Goal: Information Seeking & Learning: Learn about a topic

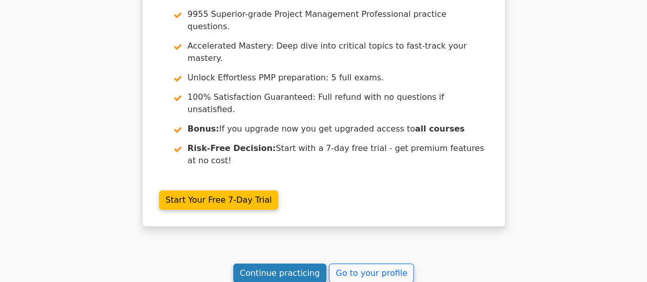
click at [267, 263] on link "Continue practicing" at bounding box center [280, 272] width 94 height 19
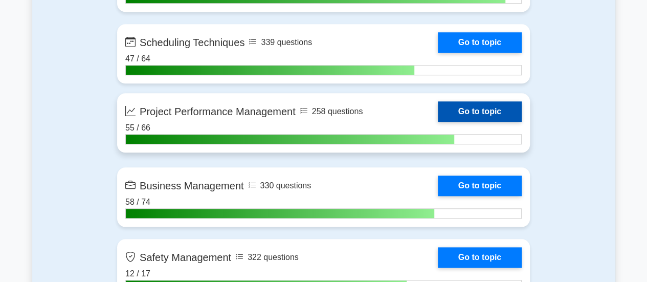
scroll to position [2403, 0]
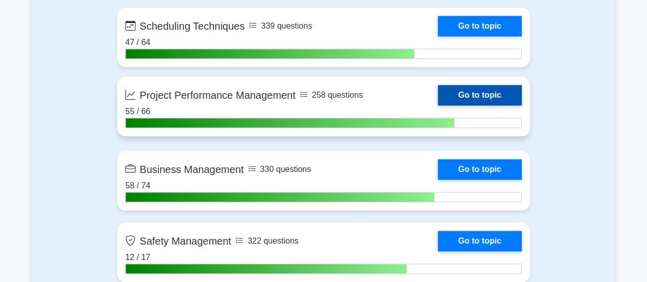
click at [503, 97] on link "Go to topic" at bounding box center [480, 95] width 84 height 20
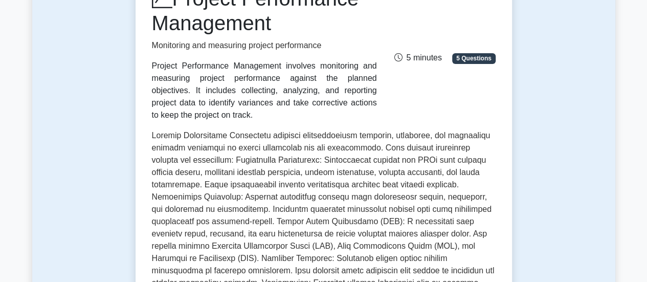
scroll to position [102, 0]
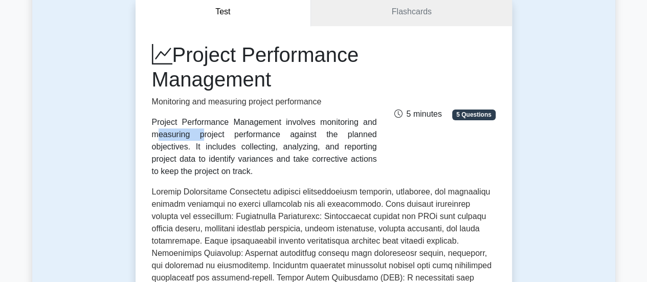
drag, startPoint x: 223, startPoint y: 124, endPoint x: 276, endPoint y: 124, distance: 52.2
click at [276, 124] on div "Project Performance Management involves monitoring and measuring project perfor…" at bounding box center [264, 146] width 225 height 61
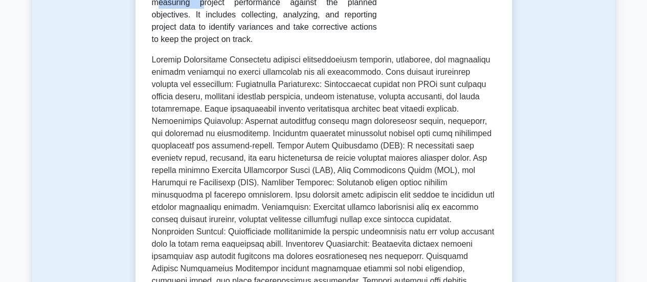
scroll to position [256, 0]
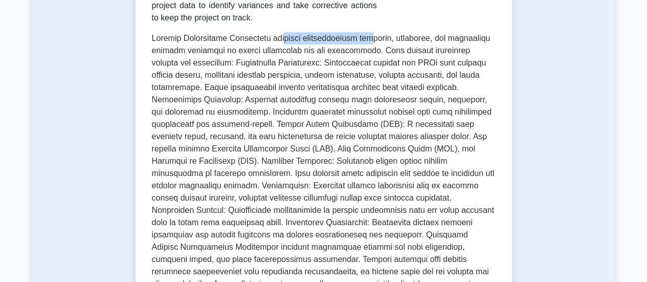
drag, startPoint x: 290, startPoint y: 41, endPoint x: 371, endPoint y: 39, distance: 80.8
click at [371, 39] on p at bounding box center [324, 175] width 344 height 286
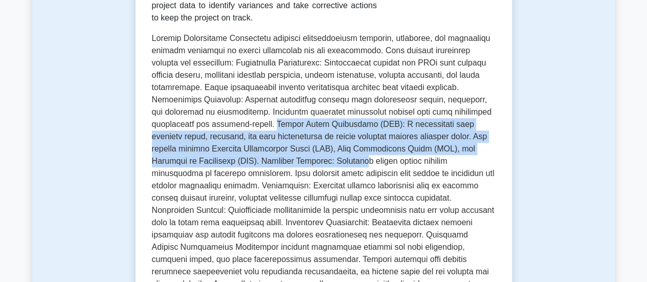
drag, startPoint x: 273, startPoint y: 127, endPoint x: 360, endPoint y: 161, distance: 93.1
click at [360, 161] on p at bounding box center [324, 175] width 344 height 286
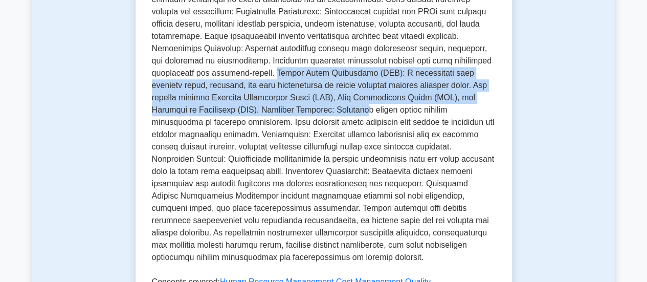
scroll to position [358, 0]
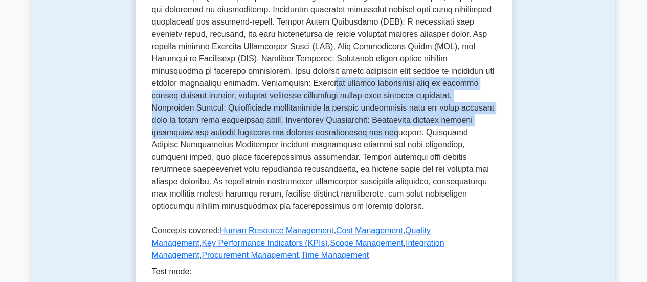
drag, startPoint x: 313, startPoint y: 84, endPoint x: 350, endPoint y: 126, distance: 55.8
click at [350, 126] on p at bounding box center [324, 73] width 344 height 286
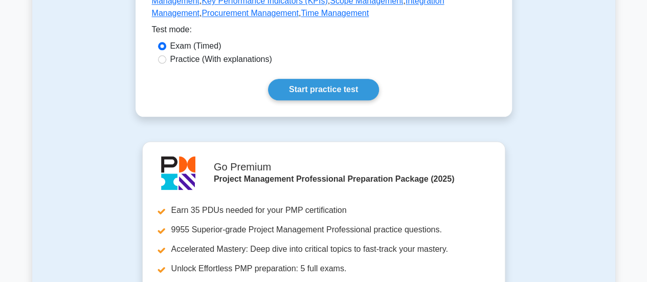
scroll to position [614, 0]
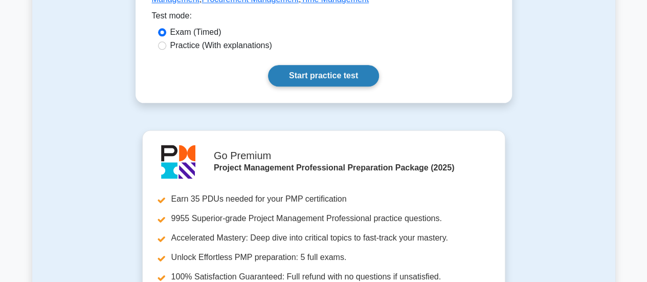
click at [332, 82] on link "Start practice test" at bounding box center [323, 75] width 111 height 21
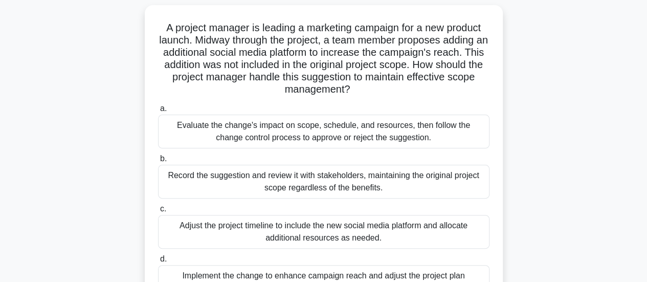
scroll to position [51, 0]
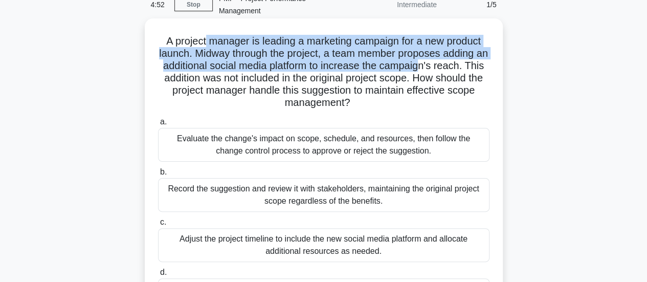
drag, startPoint x: 201, startPoint y: 40, endPoint x: 439, endPoint y: 64, distance: 238.9
click at [439, 64] on h5 "A project manager is leading a marketing campaign for a new product launch. Mid…" at bounding box center [323, 72] width 333 height 75
click at [376, 69] on h5 "A project manager is leading a marketing campaign for a new product launch. Mid…" at bounding box center [323, 72] width 333 height 75
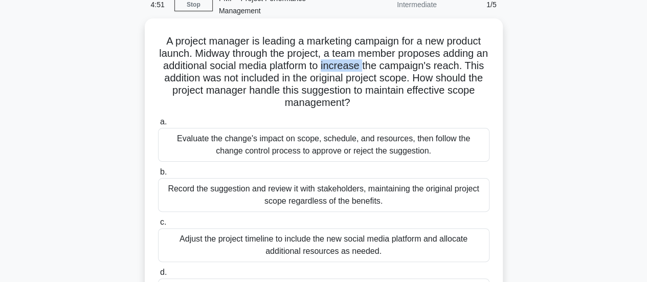
click at [376, 69] on h5 "A project manager is leading a marketing campaign for a new product launch. Mid…" at bounding box center [323, 72] width 333 height 75
click at [409, 70] on h5 "A project manager is leading a marketing campaign for a new product launch. Mid…" at bounding box center [323, 72] width 333 height 75
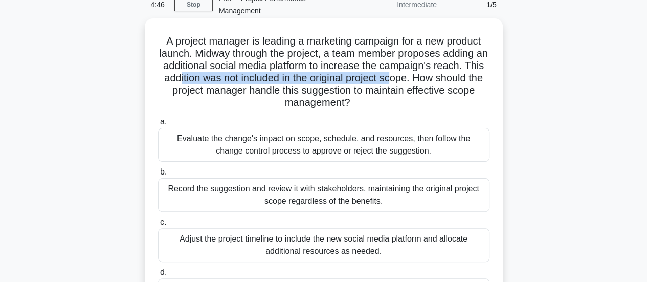
drag, startPoint x: 213, startPoint y: 78, endPoint x: 431, endPoint y: 79, distance: 217.8
click at [431, 79] on h5 "A project manager is leading a marketing campaign for a new product launch. Mid…" at bounding box center [323, 72] width 333 height 75
drag, startPoint x: 216, startPoint y: 89, endPoint x: 440, endPoint y: 98, distance: 224.1
click at [440, 98] on h5 "A project manager is leading a marketing campaign for a new product launch. Mid…" at bounding box center [323, 72] width 333 height 75
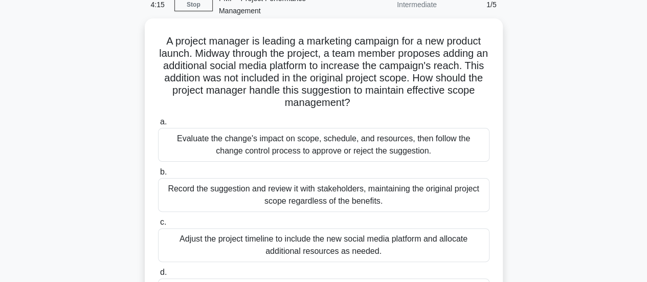
click at [334, 144] on div "Evaluate the change's impact on scope, schedule, and resources, then follow the…" at bounding box center [323, 145] width 331 height 34
click at [158, 125] on input "a. Evaluate the change's impact on scope, schedule, and resources, then follow …" at bounding box center [158, 122] width 0 height 7
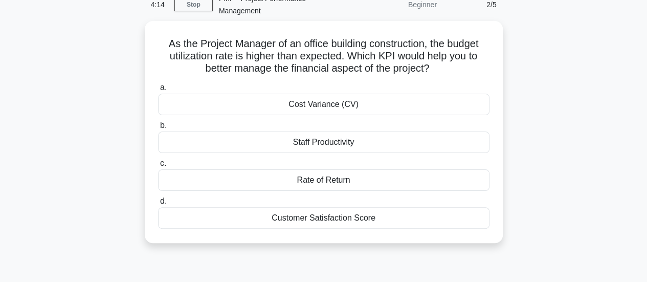
scroll to position [0, 0]
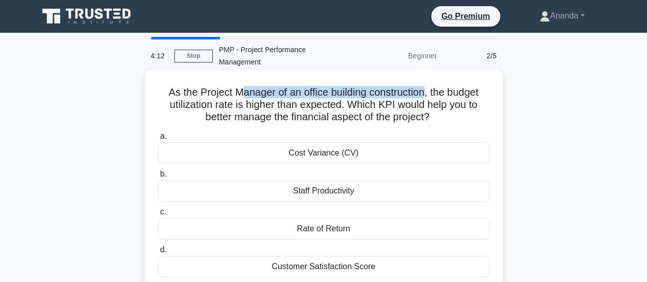
drag, startPoint x: 235, startPoint y: 92, endPoint x: 425, endPoint y: 94, distance: 190.2
click at [425, 94] on h5 "As the Project Manager of an office building construction, the budget utilizati…" at bounding box center [323, 105] width 333 height 38
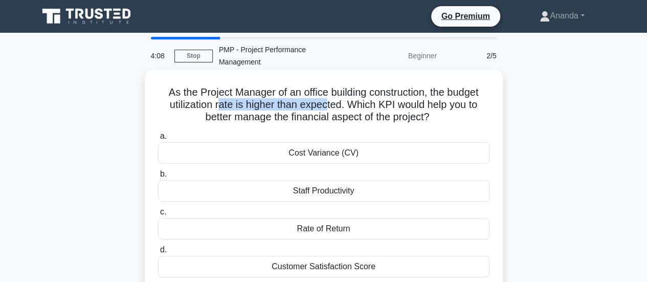
drag, startPoint x: 220, startPoint y: 106, endPoint x: 328, endPoint y: 104, distance: 107.9
click at [328, 104] on h5 "As the Project Manager of an office building construction, the budget utilizati…" at bounding box center [323, 105] width 333 height 38
drag, startPoint x: 357, startPoint y: 104, endPoint x: 480, endPoint y: 111, distance: 123.5
click at [480, 111] on h5 "As the Project Manager of an office building construction, the budget utilizati…" at bounding box center [323, 105] width 333 height 38
click at [196, 94] on h5 "As the Project Manager of an office building construction, the budget utilizati…" at bounding box center [323, 105] width 333 height 38
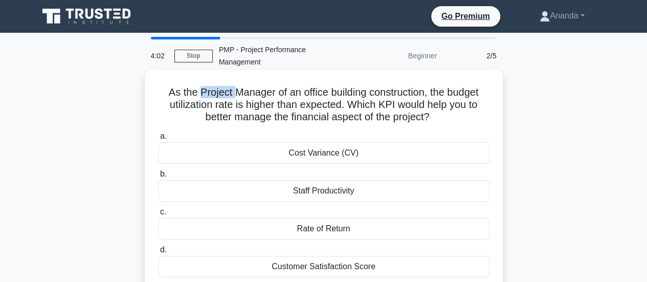
click at [196, 94] on h5 "As the Project Manager of an office building construction, the budget utilizati…" at bounding box center [323, 105] width 333 height 38
click at [239, 94] on h5 "As the Project Manager of an office building construction, the budget utilizati…" at bounding box center [323, 105] width 333 height 38
click at [337, 93] on h5 "As the Project Manager of an office building construction, the budget utilizati…" at bounding box center [323, 105] width 333 height 38
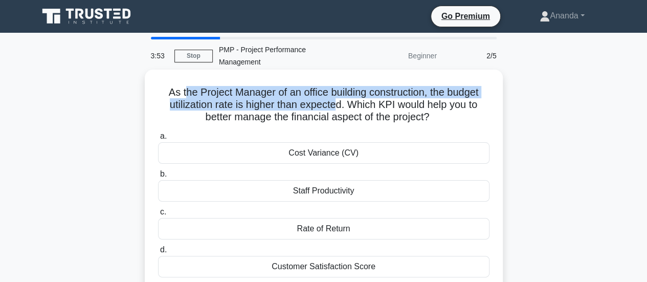
drag, startPoint x: 180, startPoint y: 93, endPoint x: 335, endPoint y: 101, distance: 155.6
click at [335, 101] on h5 "As the Project Manager of an office building construction, the budget utilizati…" at bounding box center [323, 105] width 333 height 38
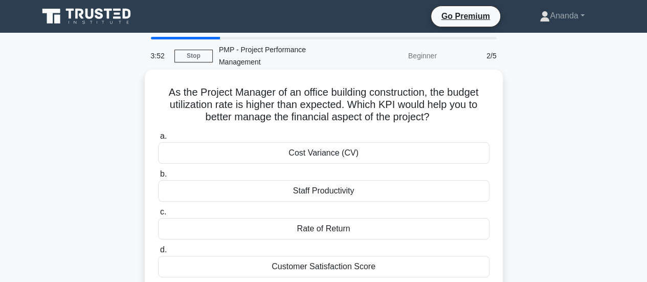
click at [348, 103] on h5 "As the Project Manager of an office building construction, the budget utilizati…" at bounding box center [323, 105] width 333 height 38
click at [208, 92] on h5 "As the Project Manager of an office building construction, the budget utilizati…" at bounding box center [323, 105] width 333 height 38
drag, startPoint x: 208, startPoint y: 92, endPoint x: 214, endPoint y: 90, distance: 6.7
click at [209, 91] on h5 "As the Project Manager of an office building construction, the budget utilizati…" at bounding box center [323, 105] width 333 height 38
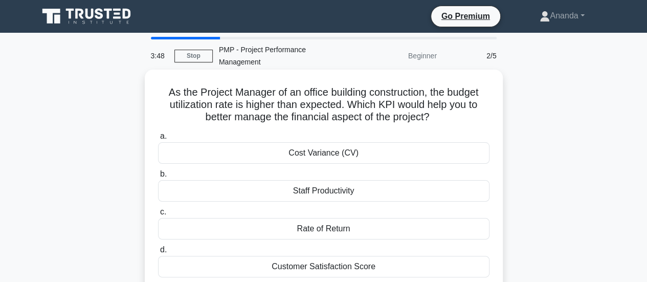
click at [310, 93] on h5 "As the Project Manager of an office building construction, the budget utilizati…" at bounding box center [323, 105] width 333 height 38
drag, startPoint x: 203, startPoint y: 105, endPoint x: 324, endPoint y: 104, distance: 120.2
click at [324, 104] on h5 "As the Project Manager of an office building construction, the budget utilizati…" at bounding box center [323, 105] width 333 height 38
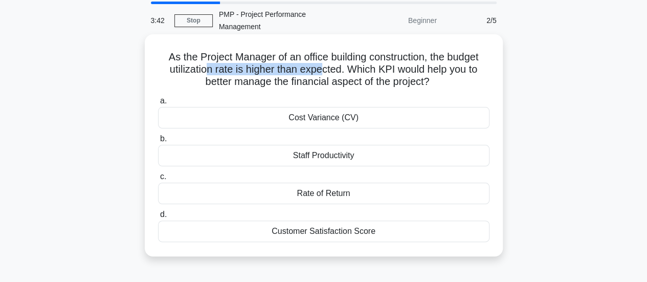
scroll to position [51, 0]
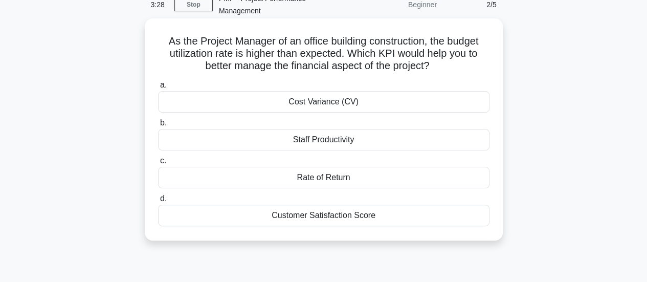
click at [323, 103] on div "Cost Variance (CV)" at bounding box center [323, 101] width 331 height 21
click at [158, 88] on input "a. Cost Variance (CV)" at bounding box center [158, 85] width 0 height 7
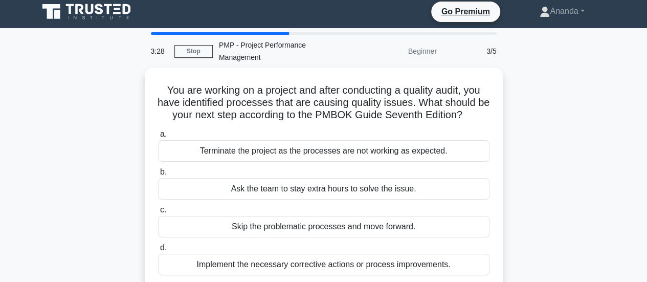
scroll to position [0, 0]
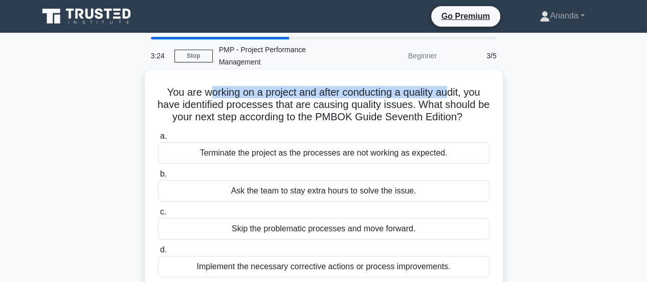
drag, startPoint x: 203, startPoint y: 92, endPoint x: 454, endPoint y: 94, distance: 250.0
click at [454, 94] on h5 "You are working on a project and after conducting a quality audit, you have ide…" at bounding box center [323, 105] width 333 height 38
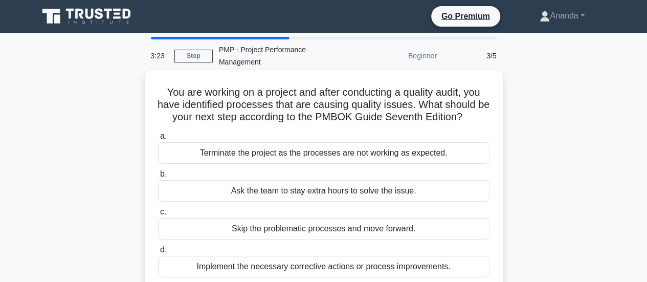
click at [342, 100] on h5 "You are working on a project and after conducting a quality audit, you have ide…" at bounding box center [323, 105] width 333 height 38
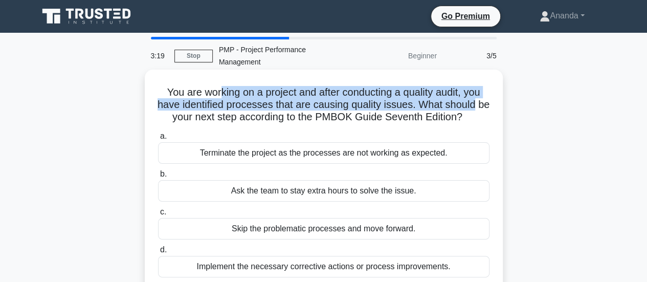
drag, startPoint x: 217, startPoint y: 95, endPoint x: 482, endPoint y: 99, distance: 264.4
click at [482, 99] on h5 "You are working on a project and after conducting a quality audit, you have ide…" at bounding box center [323, 105] width 333 height 38
click at [445, 97] on h5 "You are working on a project and after conducting a quality audit, you have ide…" at bounding box center [323, 105] width 333 height 38
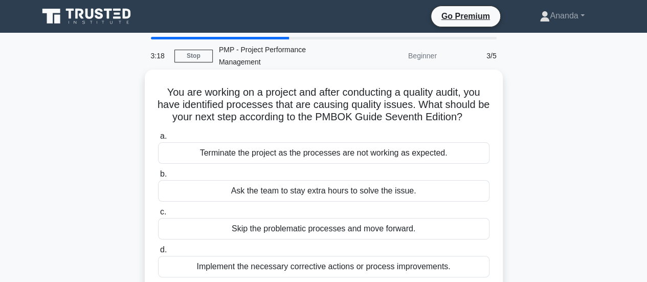
click at [445, 97] on h5 "You are working on a project and after conducting a quality audit, you have ide…" at bounding box center [323, 105] width 333 height 38
click at [306, 95] on h5 "You are working on a project and after conducting a quality audit, you have ide…" at bounding box center [323, 105] width 333 height 38
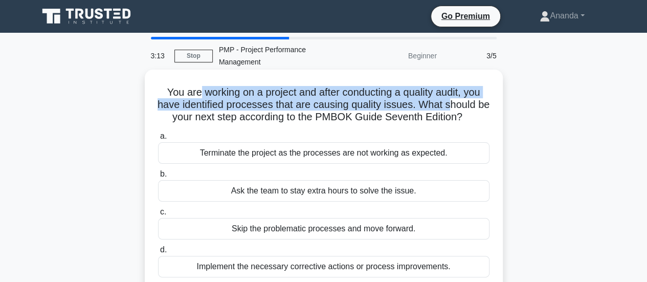
drag, startPoint x: 196, startPoint y: 91, endPoint x: 460, endPoint y: 105, distance: 263.7
click at [460, 105] on h5 "You are working on a project and after conducting a quality audit, you have ide…" at bounding box center [323, 105] width 333 height 38
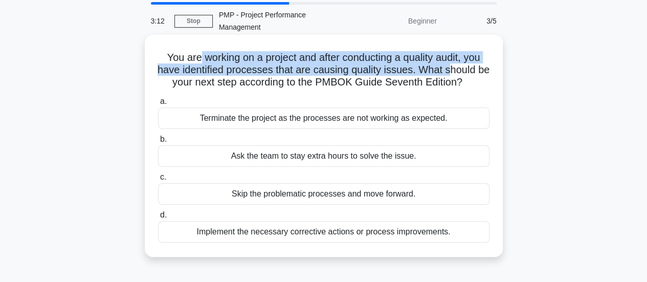
scroll to position [51, 0]
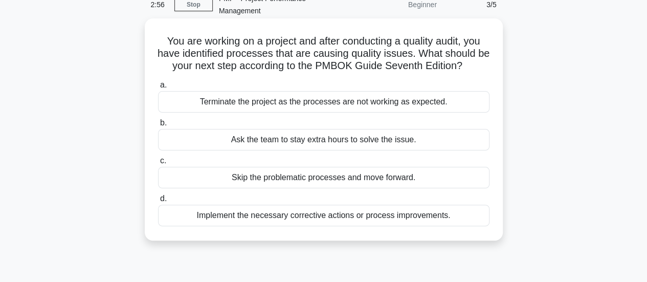
click at [318, 217] on div "Implement the necessary corrective actions or process improvements." at bounding box center [323, 215] width 331 height 21
click at [158, 202] on input "d. Implement the necessary corrective actions or process improvements." at bounding box center [158, 198] width 0 height 7
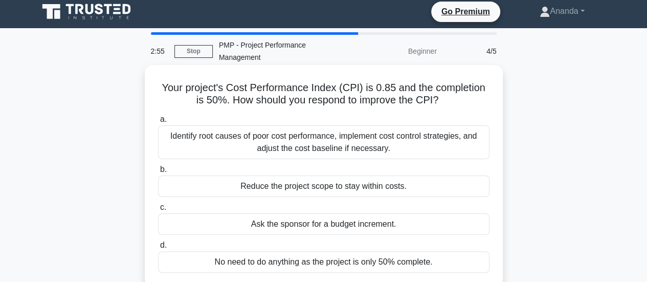
scroll to position [0, 0]
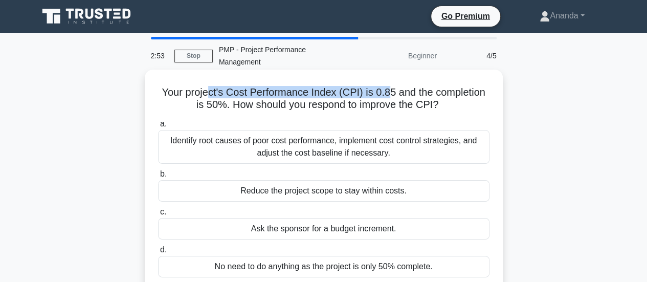
drag, startPoint x: 214, startPoint y: 94, endPoint x: 384, endPoint y: 94, distance: 170.8
click at [384, 94] on h5 "Your project's Cost Performance Index (CPI) is 0.85 and the completion is 50%. …" at bounding box center [323, 99] width 333 height 26
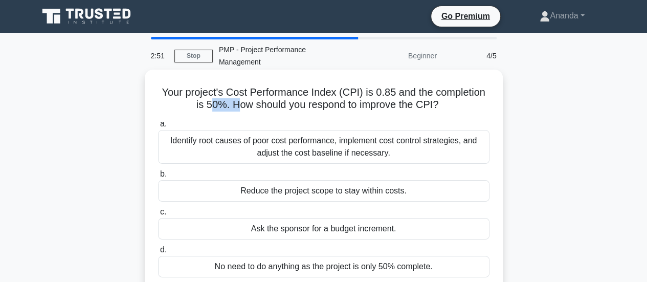
drag, startPoint x: 207, startPoint y: 106, endPoint x: 232, endPoint y: 106, distance: 25.6
click at [232, 106] on h5 "Your project's Cost Performance Index (CPI) is 0.85 and the completion is 50%. …" at bounding box center [323, 99] width 333 height 26
click at [342, 107] on h5 "Your project's Cost Performance Index (CPI) is 0.85 and the completion is 50%. …" at bounding box center [323, 99] width 333 height 26
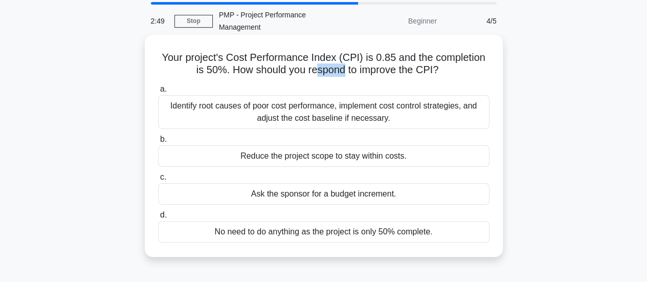
scroll to position [51, 0]
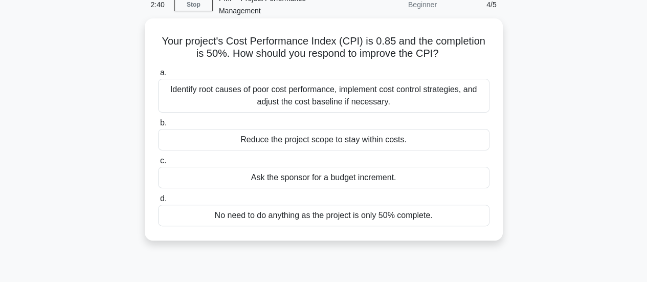
click at [330, 98] on div "Identify root causes of poor cost performance, implement cost control strategie…" at bounding box center [323, 96] width 331 height 34
click at [158, 76] on input "a. Identify root causes of poor cost performance, implement cost control strate…" at bounding box center [158, 73] width 0 height 7
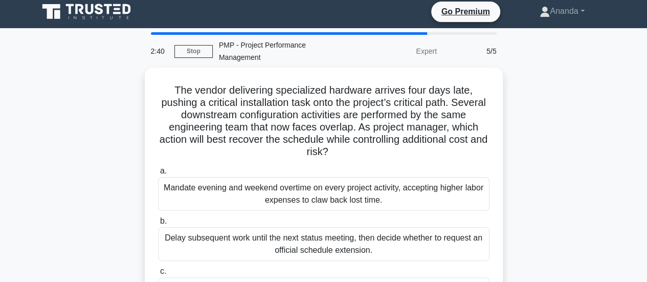
scroll to position [0, 0]
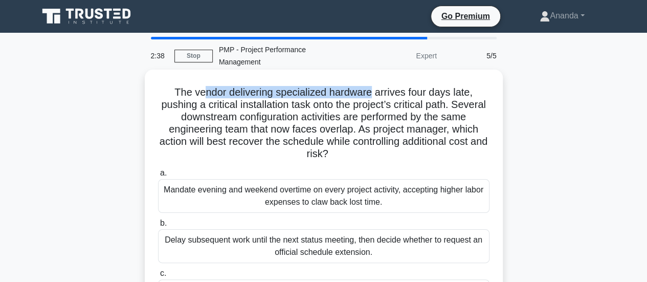
drag, startPoint x: 203, startPoint y: 94, endPoint x: 373, endPoint y: 92, distance: 169.8
click at [373, 92] on h5 "The vendor delivering specialized hardware arrives four days late, pushing a cr…" at bounding box center [323, 123] width 333 height 75
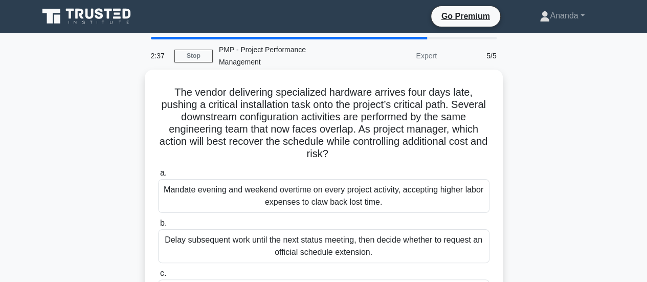
click at [390, 92] on h5 "The vendor delivering specialized hardware arrives four days late, pushing a cr…" at bounding box center [323, 123] width 333 height 75
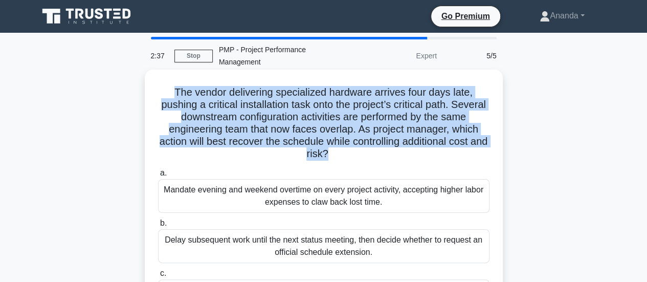
click at [390, 92] on h5 "The vendor delivering specialized hardware arrives four days late, pushing a cr…" at bounding box center [323, 123] width 333 height 75
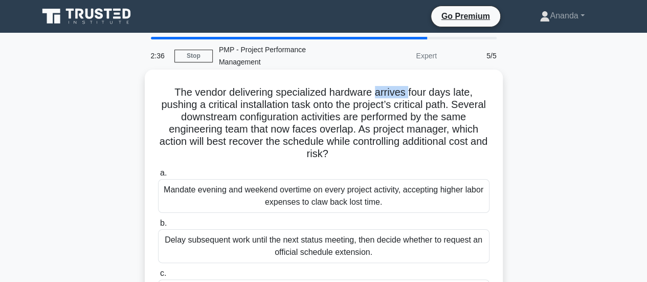
click at [390, 92] on h5 "The vendor delivering specialized hardware arrives four days late, pushing a cr…" at bounding box center [323, 123] width 333 height 75
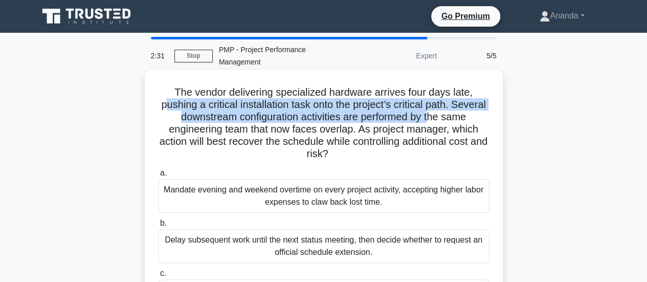
drag, startPoint x: 181, startPoint y: 108, endPoint x: 450, endPoint y: 113, distance: 269.0
click at [450, 113] on h5 "The vendor delivering specialized hardware arrives four days late, pushing a cr…" at bounding box center [323, 123] width 333 height 75
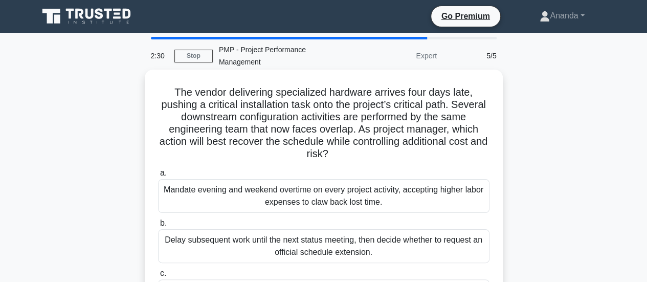
click at [331, 156] on h5 "The vendor delivering specialized hardware arrives four days late, pushing a cr…" at bounding box center [323, 123] width 333 height 75
drag, startPoint x: 387, startPoint y: 118, endPoint x: 450, endPoint y: 118, distance: 63.4
click at [450, 118] on h5 "The vendor delivering specialized hardware arrives four days late, pushing a cr…" at bounding box center [323, 123] width 333 height 75
drag, startPoint x: 250, startPoint y: 130, endPoint x: 319, endPoint y: 130, distance: 69.0
click at [319, 130] on h5 "The vendor delivering specialized hardware arrives four days late, pushing a cr…" at bounding box center [323, 123] width 333 height 75
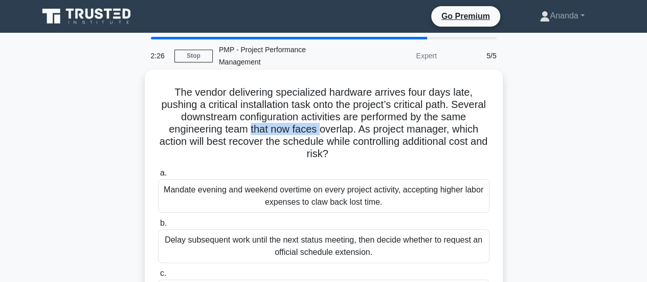
click at [321, 128] on h5 "The vendor delivering specialized hardware arrives four days late, pushing a cr…" at bounding box center [323, 123] width 333 height 75
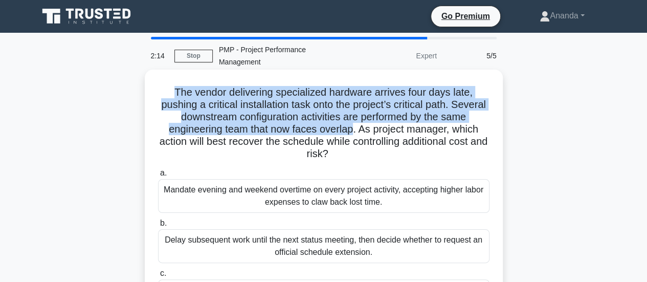
drag, startPoint x: 172, startPoint y: 95, endPoint x: 354, endPoint y: 130, distance: 184.8
click at [354, 130] on h5 "The vendor delivering specialized hardware arrives four days late, pushing a cr…" at bounding box center [323, 123] width 333 height 75
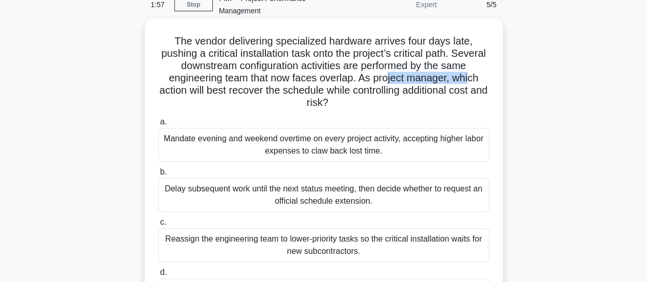
drag, startPoint x: 388, startPoint y: 76, endPoint x: 470, endPoint y: 79, distance: 82.9
click at [470, 79] on h5 "The vendor delivering specialized hardware arrives four days late, pushing a cr…" at bounding box center [323, 72] width 333 height 75
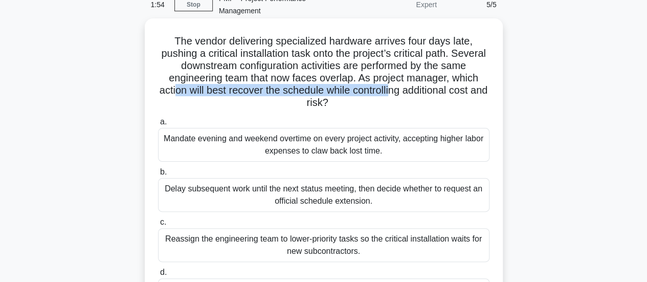
drag, startPoint x: 182, startPoint y: 94, endPoint x: 401, endPoint y: 96, distance: 218.8
click at [401, 96] on h5 "The vendor delivering specialized hardware arrives four days late, pushing a cr…" at bounding box center [323, 72] width 333 height 75
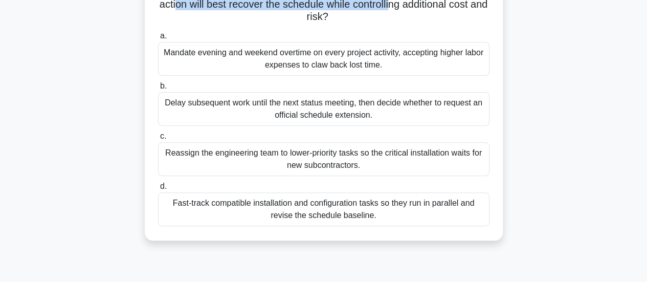
scroll to position [153, 0]
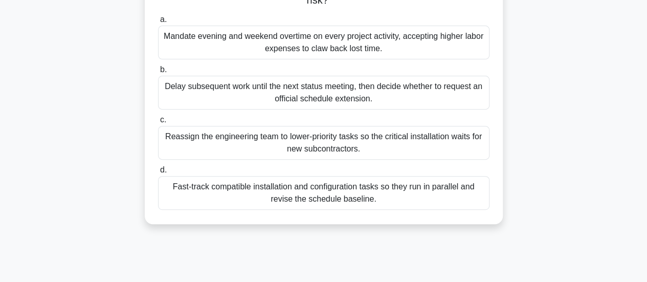
click at [329, 188] on div "Fast-track compatible installation and configuration tasks so they run in paral…" at bounding box center [323, 193] width 331 height 34
click at [158, 173] on input "d. Fast-track compatible installation and configuration tasks so they run in pa…" at bounding box center [158, 170] width 0 height 7
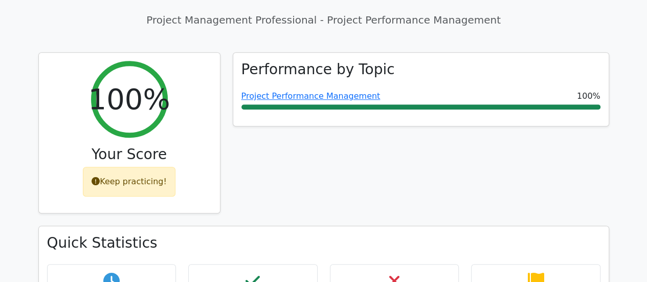
scroll to position [614, 0]
